Goal: Find specific page/section: Find specific page/section

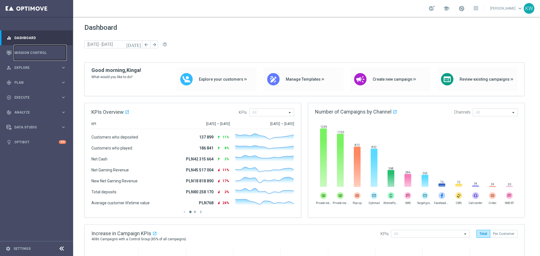
drag, startPoint x: 23, startPoint y: 57, endPoint x: 28, endPoint y: 6, distance: 50.8
click at [23, 57] on link "Mission Control" at bounding box center [40, 52] width 52 height 15
